Goal: Task Accomplishment & Management: Manage account settings

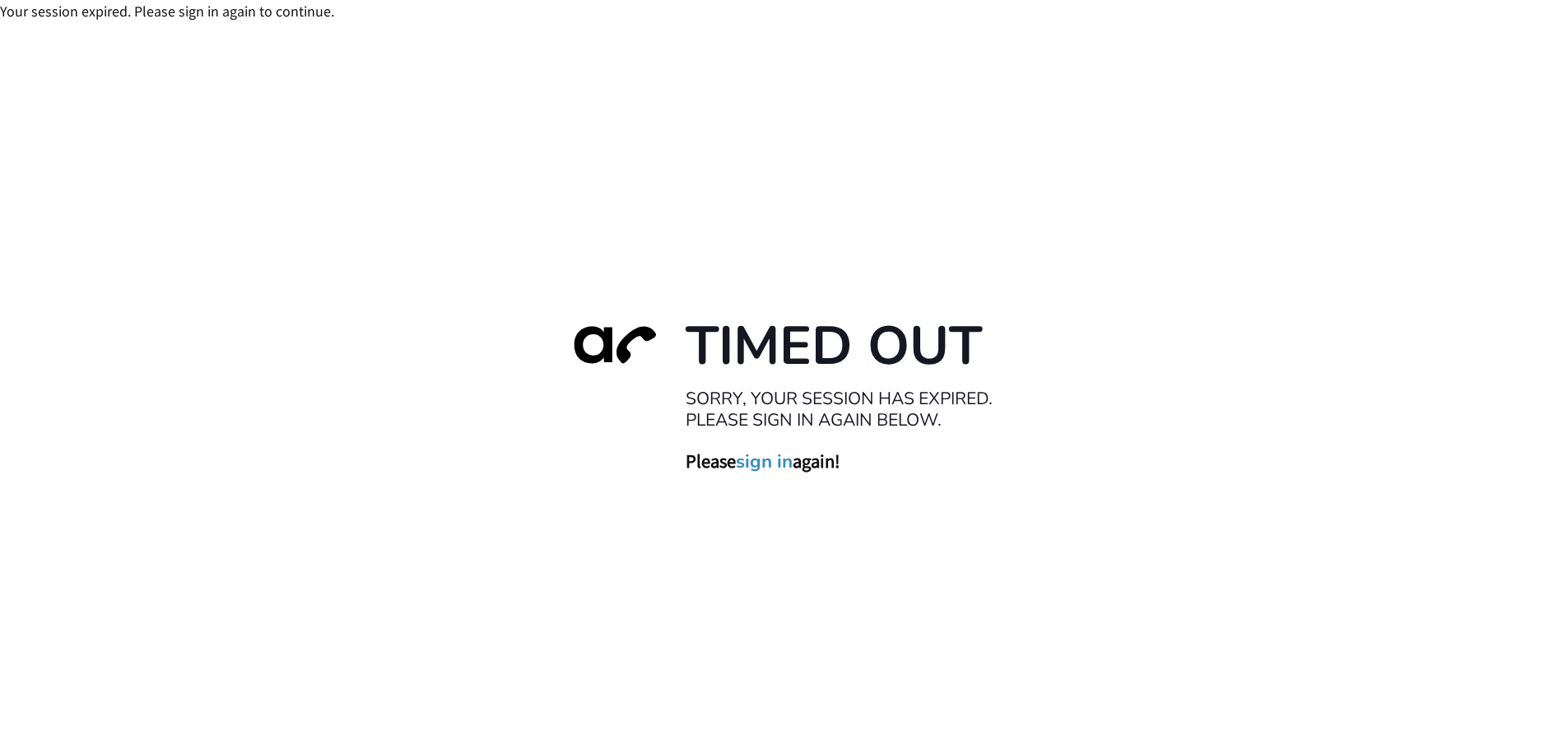
click at [759, 465] on link "sign in" at bounding box center [764, 460] width 56 height 23
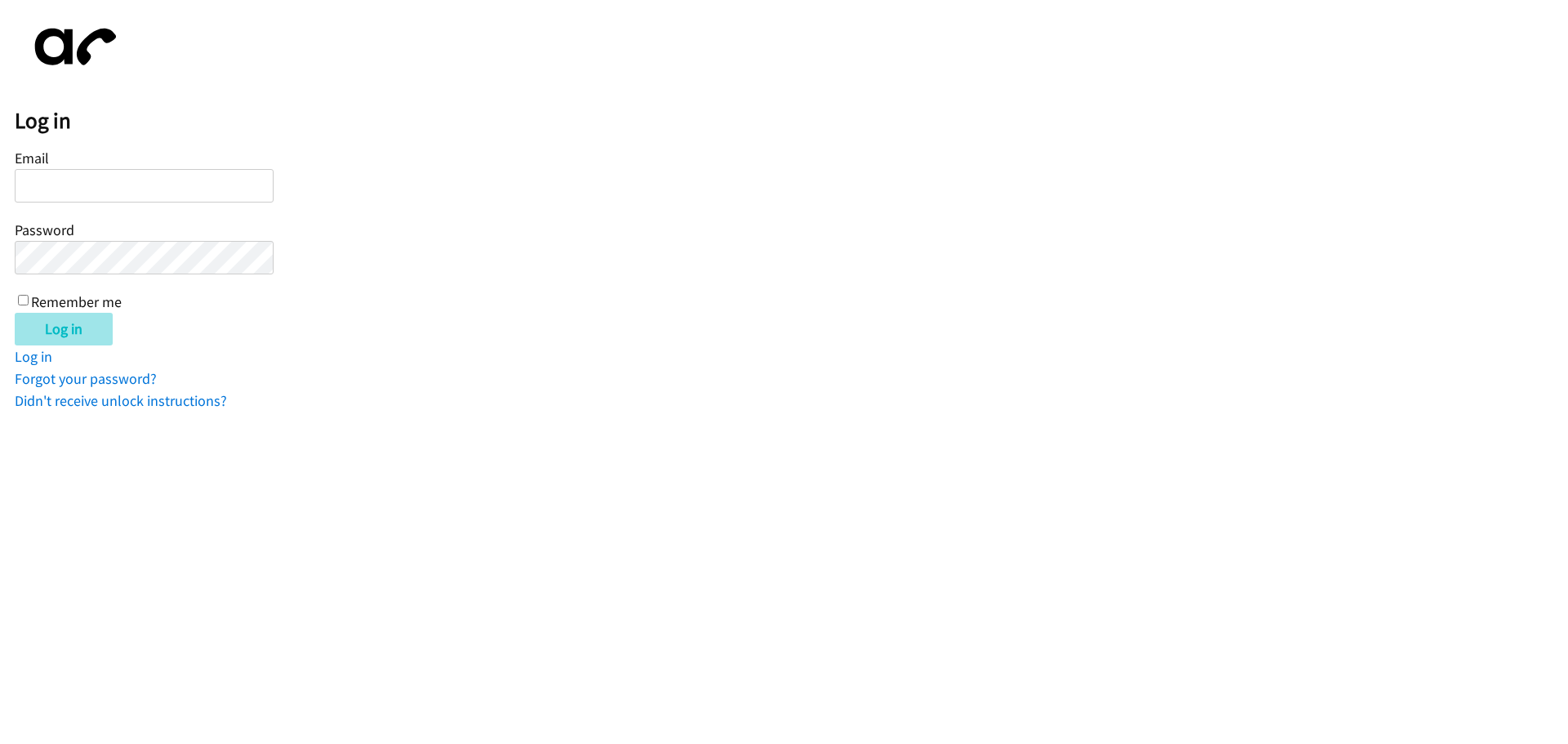
type input "[PERSON_NAME][EMAIL_ADDRESS][DOMAIN_NAME]"
click at [62, 322] on input "Log in" at bounding box center [63, 329] width 98 height 33
